Goal: Task Accomplishment & Management: Manage account settings

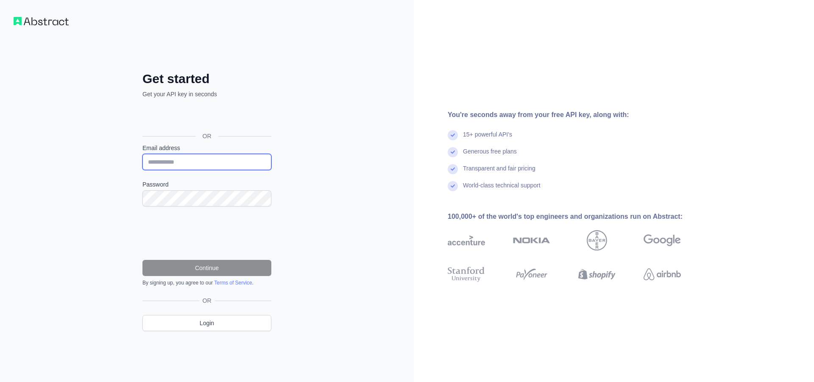
click at [200, 164] on input "Email address" at bounding box center [207, 162] width 129 height 16
click at [190, 164] on input "Email address" at bounding box center [207, 162] width 129 height 16
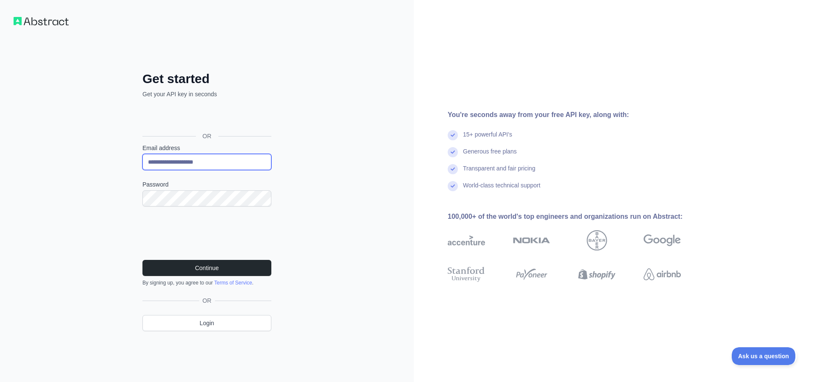
type input "**********"
click at [342, 176] on div "**********" at bounding box center [207, 191] width 414 height 382
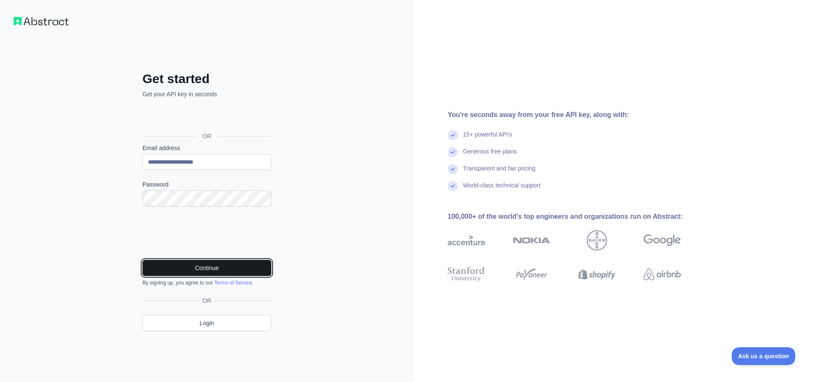
click at [191, 266] on button "Continue" at bounding box center [207, 268] width 129 height 16
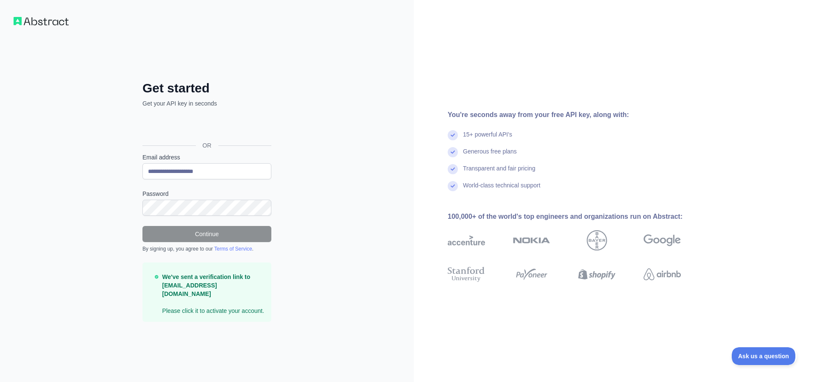
click at [219, 307] on p "We've sent a verification link to nk.parental@gmail.com Please click it to acti…" at bounding box center [213, 294] width 102 height 42
click at [255, 306] on p "We've sent a verification link to nk.parental@gmail.com Please click it to acti…" at bounding box center [213, 294] width 102 height 42
click at [246, 288] on p "We've sent a verification link to nk.parental@gmail.com Please click it to acti…" at bounding box center [213, 294] width 102 height 42
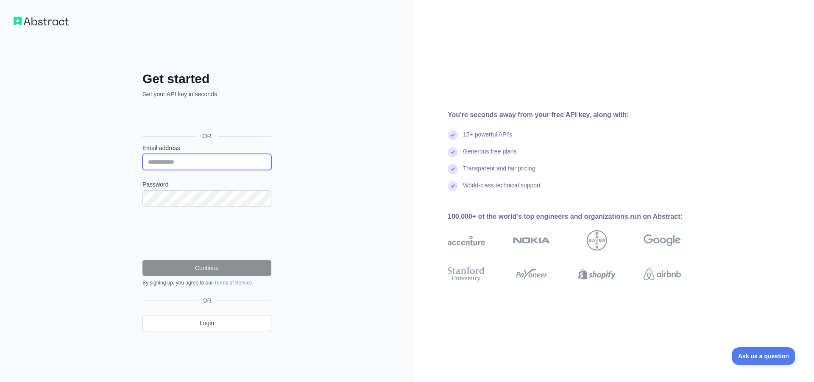
click at [207, 159] on input "Email address" at bounding box center [207, 162] width 129 height 16
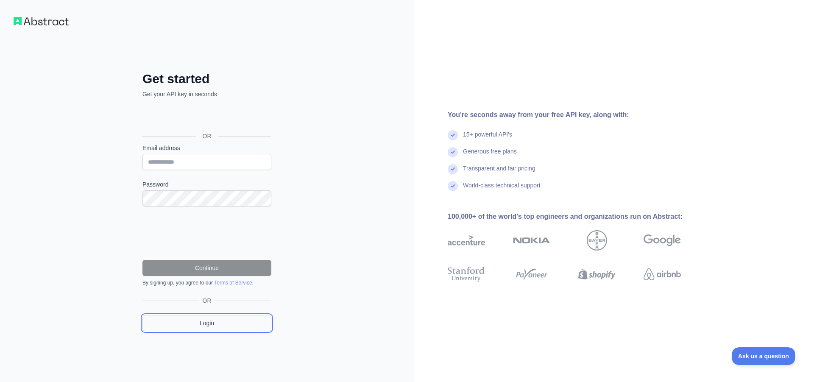
click at [200, 330] on link "Login" at bounding box center [207, 323] width 129 height 16
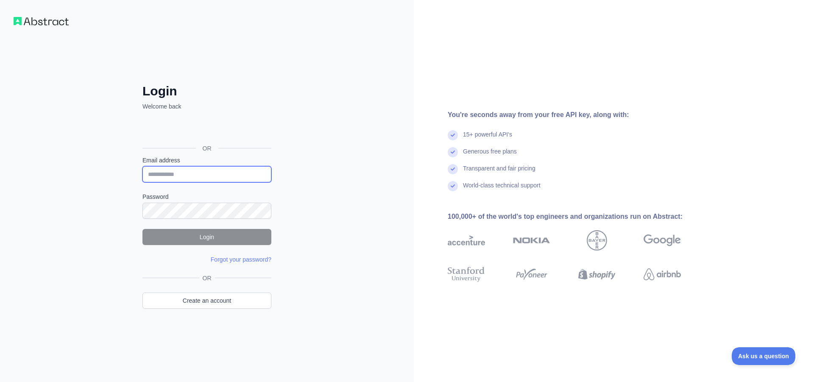
click at [180, 175] on input "Email address" at bounding box center [207, 174] width 129 height 16
type input "**********"
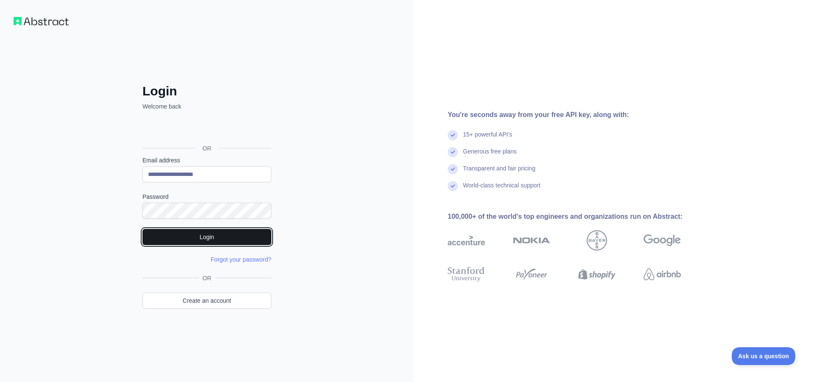
click at [206, 237] on button "Login" at bounding box center [207, 237] width 129 height 16
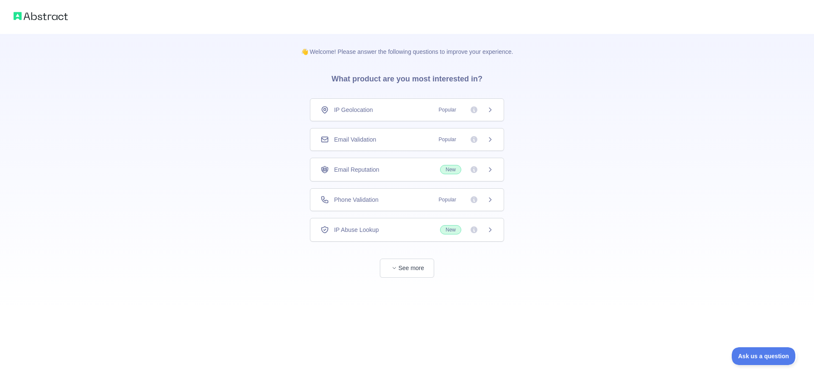
click at [359, 112] on span "IP Geolocation" at bounding box center [353, 110] width 39 height 8
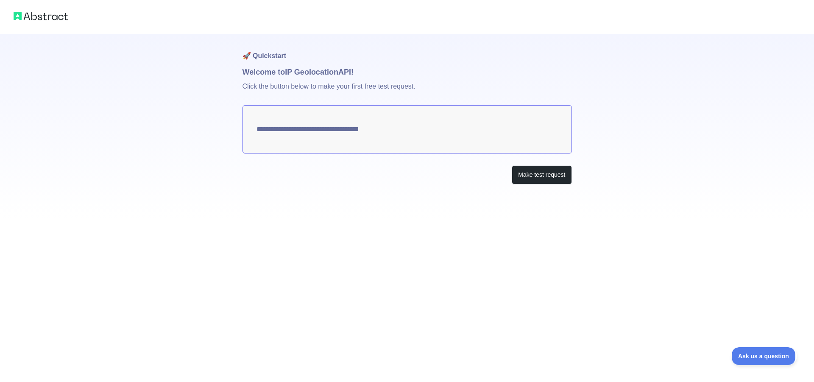
type textarea "**********"
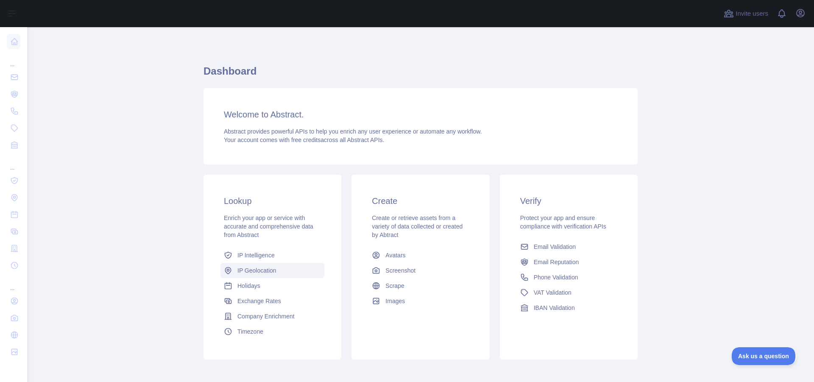
click at [259, 271] on span "IP Geolocation" at bounding box center [257, 270] width 39 height 8
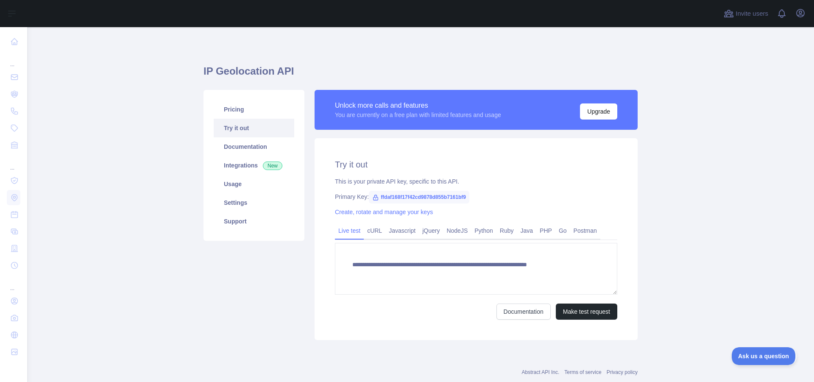
type textarea "**********"
click at [441, 199] on span "ffdaf168f17f42cd9878d855b7161bf9" at bounding box center [419, 197] width 101 height 13
click at [372, 199] on icon at bounding box center [375, 197] width 7 height 7
click at [409, 196] on span "ffdaf168f17f42cd9878d855b7161bf9" at bounding box center [419, 197] width 101 height 13
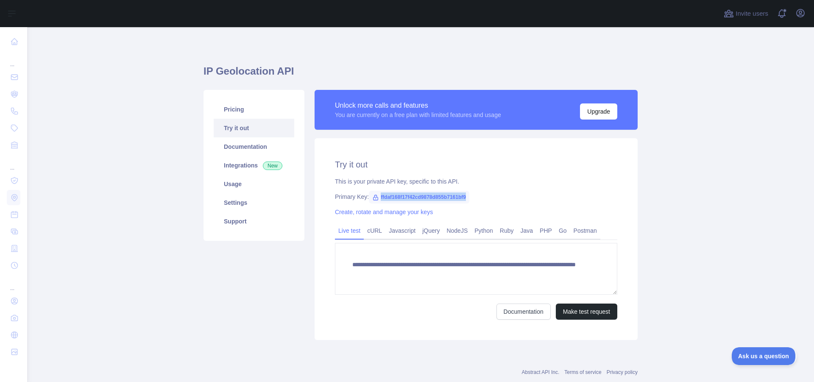
click at [486, 199] on div "Primary Key: ffdaf168f17f42cd9878d855b7161bf9" at bounding box center [476, 197] width 282 height 8
click at [254, 150] on link "Documentation" at bounding box center [254, 146] width 81 height 19
click at [229, 186] on link "Usage" at bounding box center [254, 184] width 81 height 19
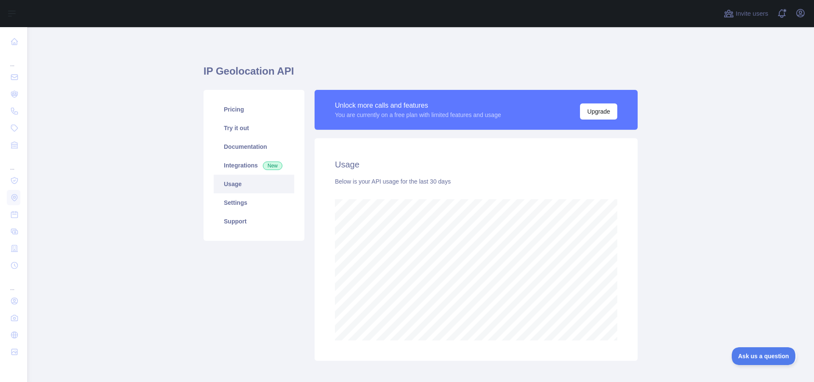
scroll to position [355, 780]
click at [246, 207] on link "Settings" at bounding box center [254, 202] width 81 height 19
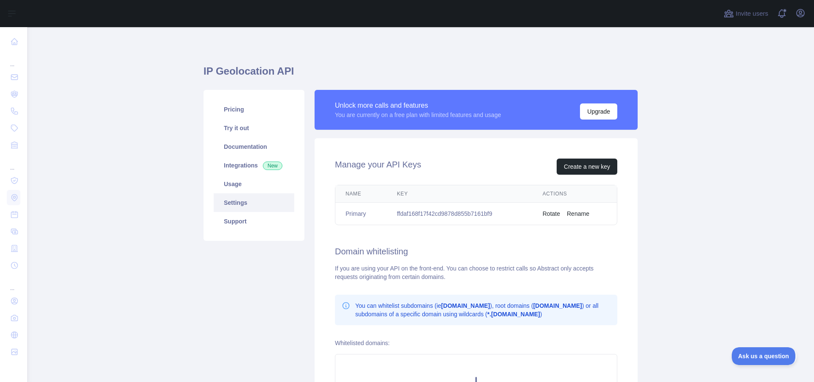
click at [445, 214] on td "ffdaf168f17f42cd9878d855b7161bf9" at bounding box center [460, 214] width 146 height 22
copy td "ffdaf168f17f42cd9878d855b7161bf9"
click at [802, 14] on icon "button" at bounding box center [801, 13] width 10 height 10
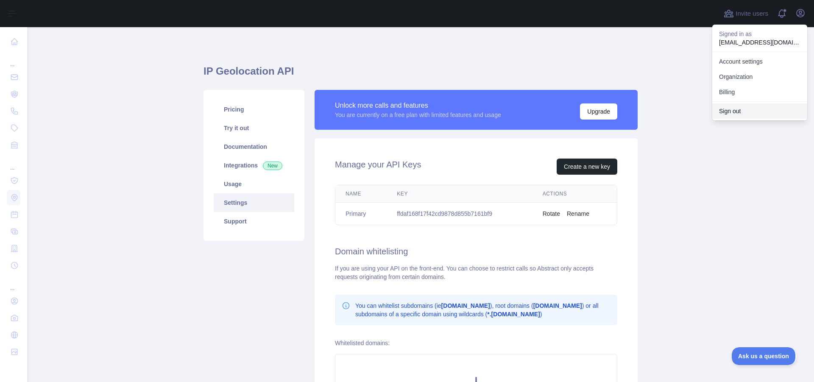
click at [729, 111] on button "Sign out" at bounding box center [760, 110] width 95 height 15
